Goal: Task Accomplishment & Management: Use online tool/utility

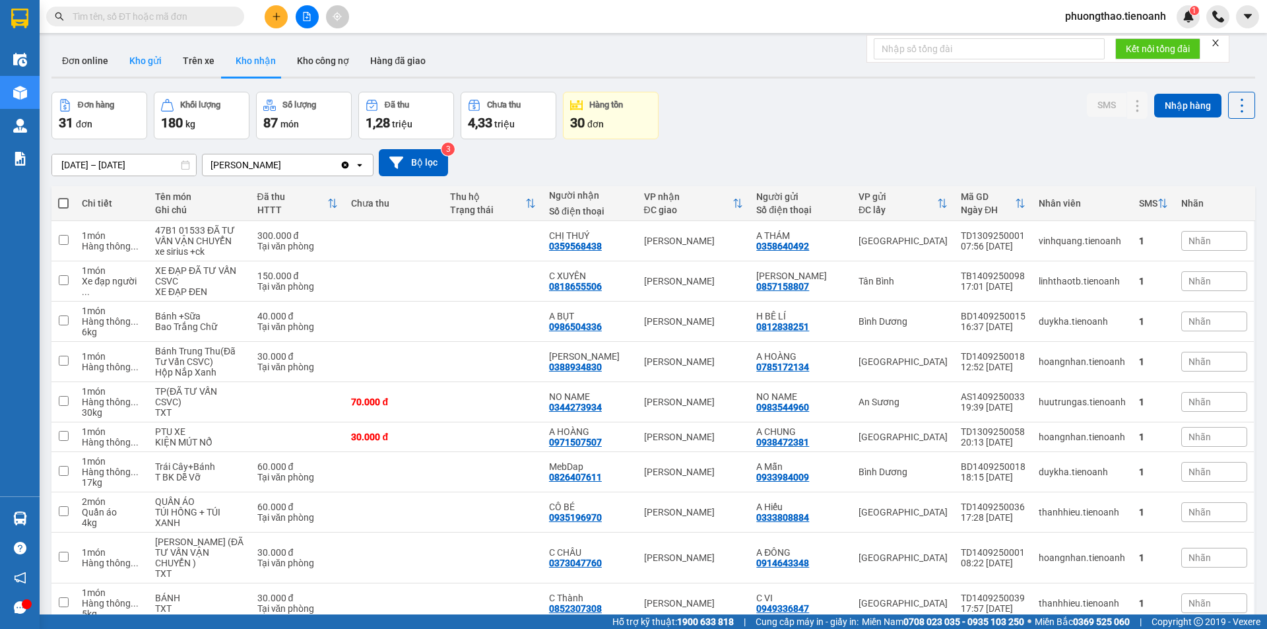
click at [146, 61] on button "Kho gửi" at bounding box center [145, 61] width 53 height 32
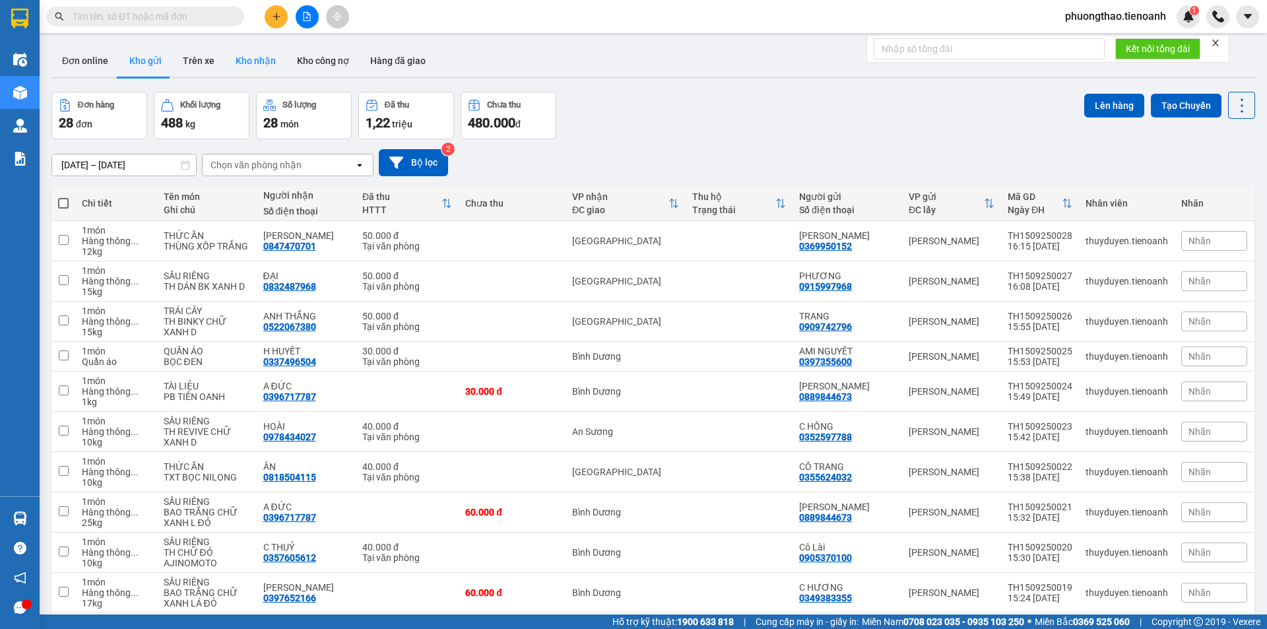
click at [264, 59] on button "Kho nhận" at bounding box center [255, 61] width 61 height 32
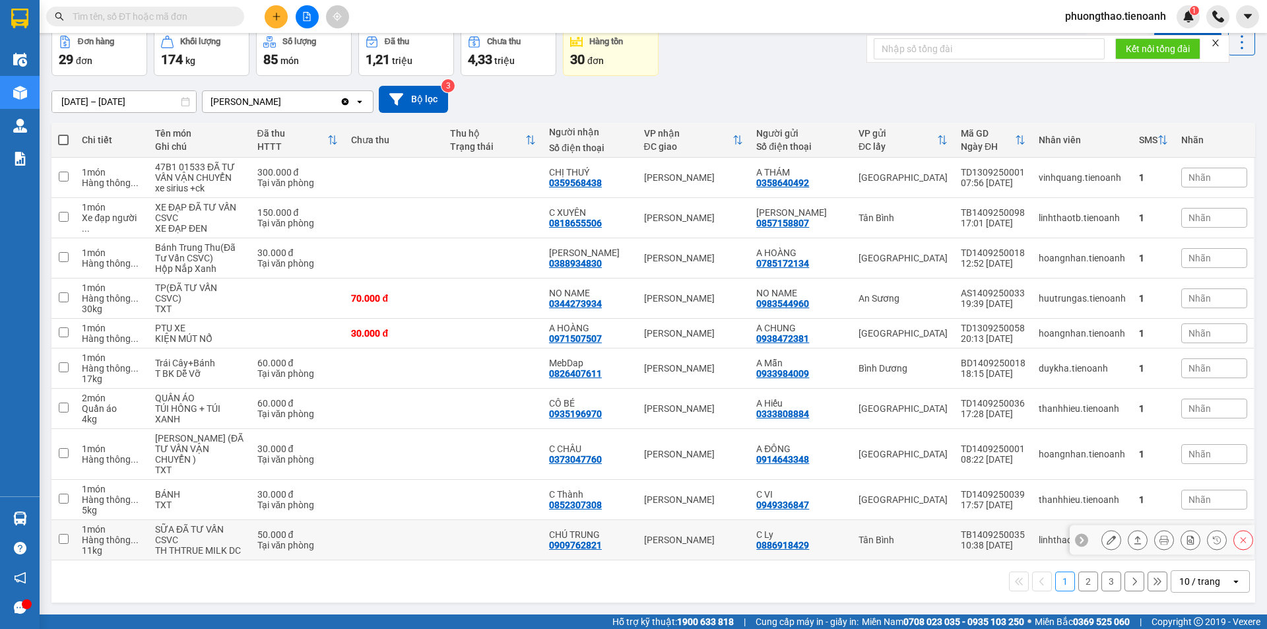
scroll to position [95, 0]
click at [1196, 577] on div "10 / trang" at bounding box center [1199, 581] width 41 height 13
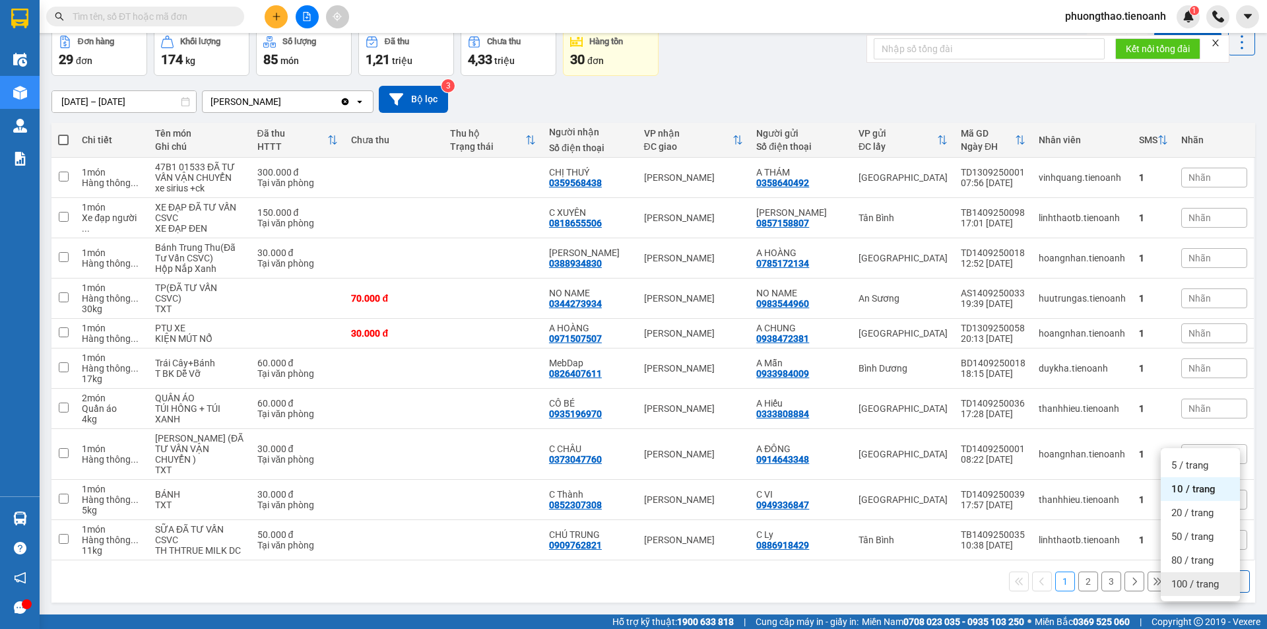
click at [1193, 577] on span "100 / trang" at bounding box center [1194, 583] width 47 height 13
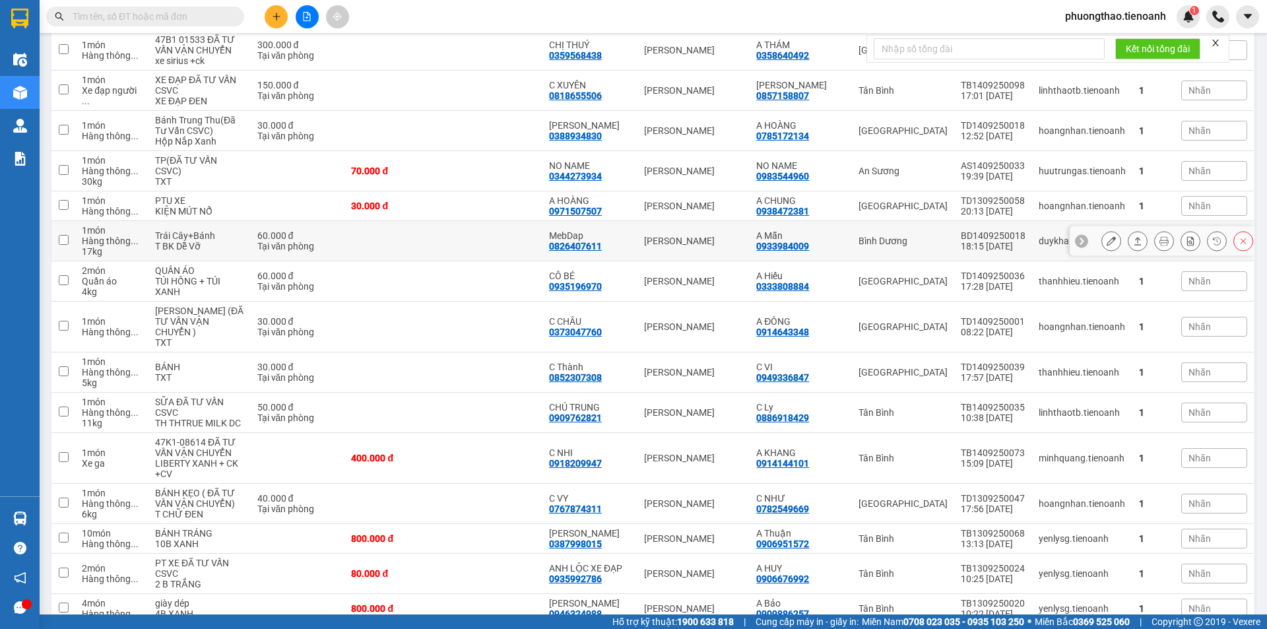
scroll to position [293, 0]
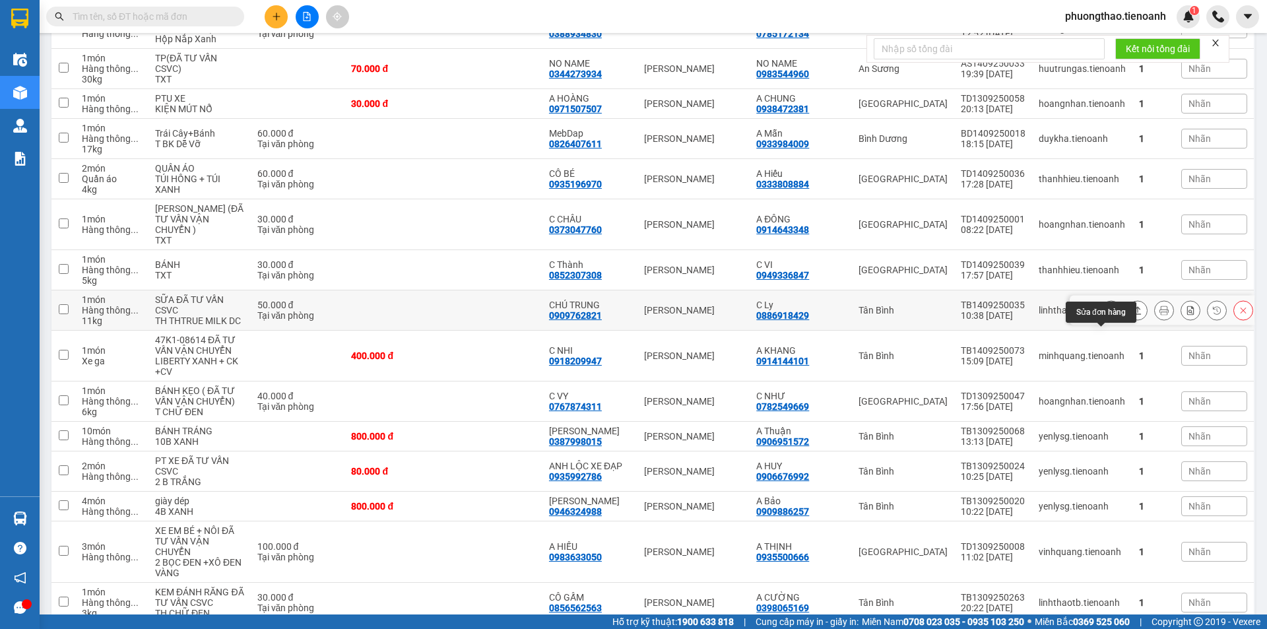
click at [1102, 322] on button at bounding box center [1111, 310] width 18 height 23
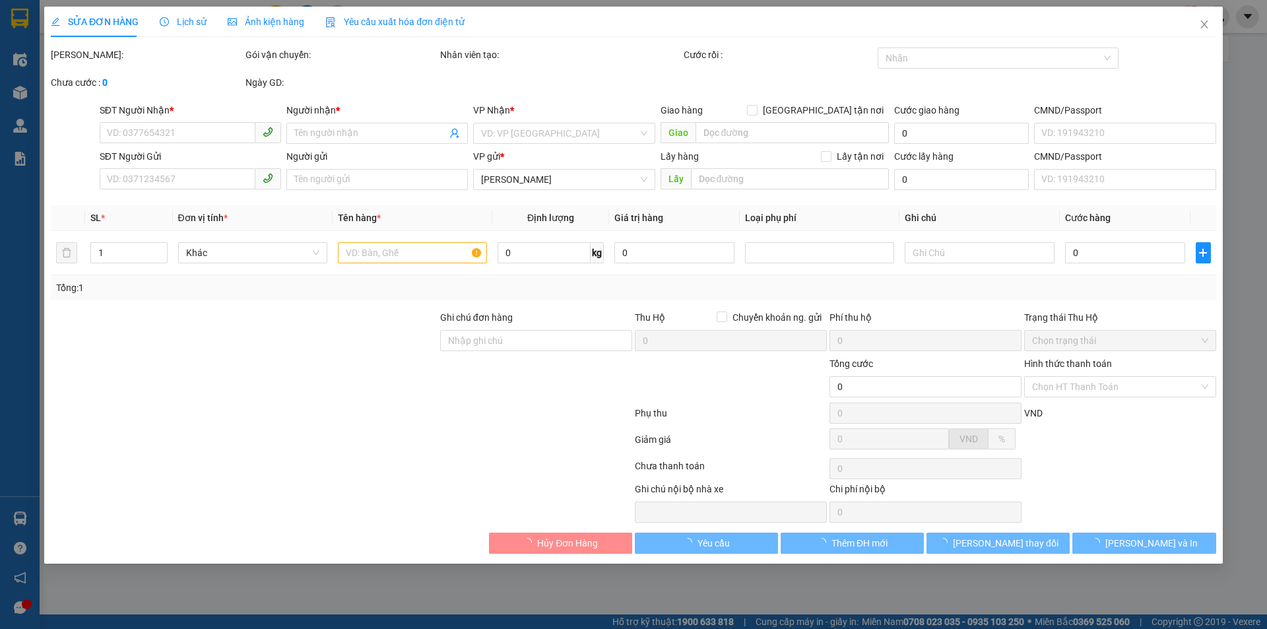
type input "0909762821"
type input "CHÚ TRUNG"
type input "0886918429"
type input "C Ly"
type input "50.000"
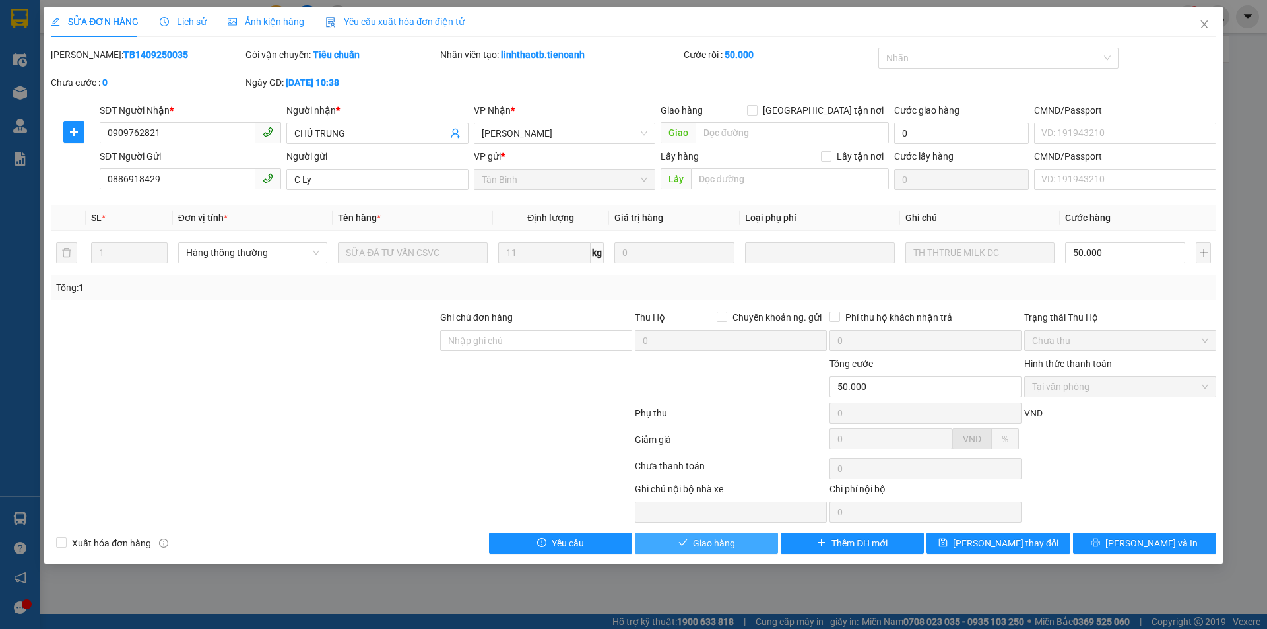
click at [730, 545] on span "Giao hàng" at bounding box center [714, 543] width 42 height 15
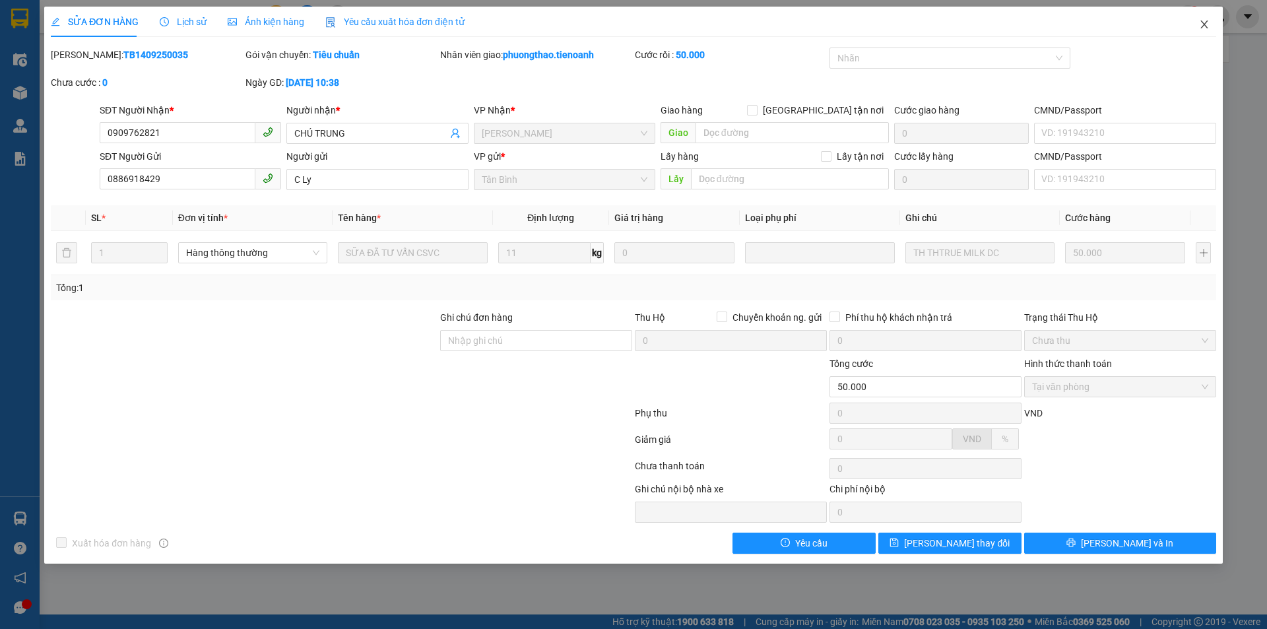
click at [1201, 28] on icon "close" at bounding box center [1204, 24] width 11 height 11
